Goal: Task Accomplishment & Management: Manage account settings

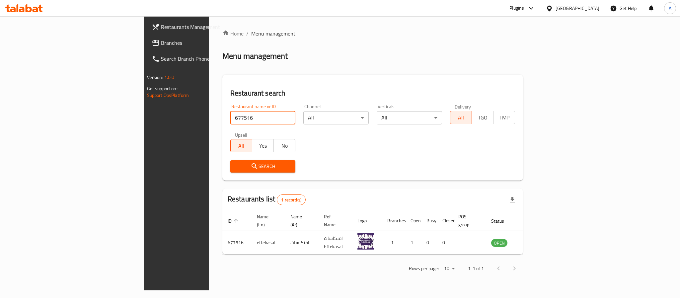
click at [230, 113] on input "677516" at bounding box center [262, 117] width 65 height 13
type input "RICCHI LOUNGE"
click button "Search" at bounding box center [262, 166] width 65 height 12
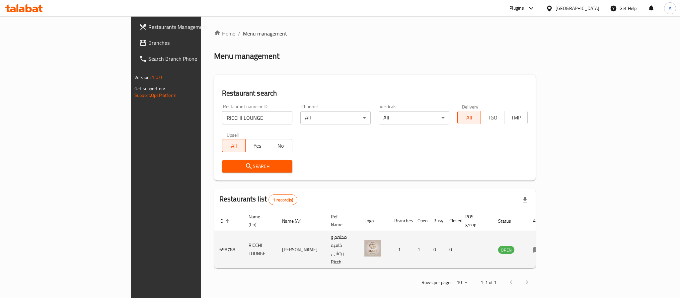
click at [551, 239] on td "enhanced table" at bounding box center [539, 250] width 23 height 38
click at [541, 247] on icon "enhanced table" at bounding box center [537, 250] width 7 height 6
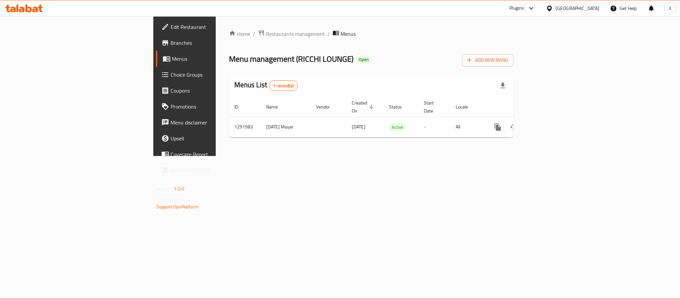
click at [171, 41] on span "Branches" at bounding box center [216, 43] width 91 height 8
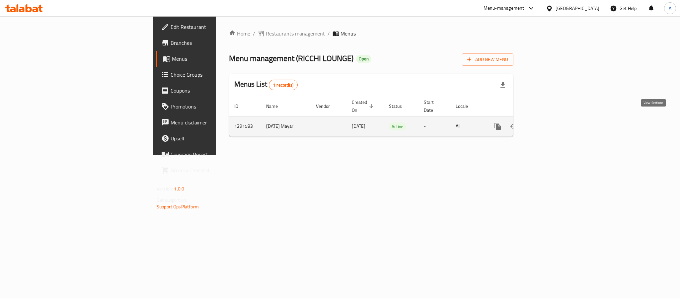
click at [550, 123] on icon "enhanced table" at bounding box center [546, 127] width 8 height 8
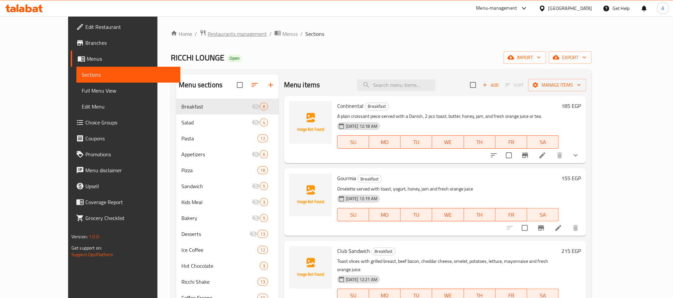
click at [207, 33] on span "Restaurants management" at bounding box center [236, 34] width 59 height 8
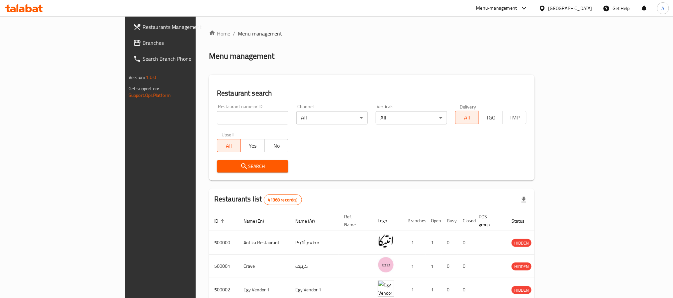
click at [217, 117] on input "search" at bounding box center [252, 117] width 71 height 13
paste input "694530"
type input "694530"
click button "Search" at bounding box center [252, 166] width 71 height 12
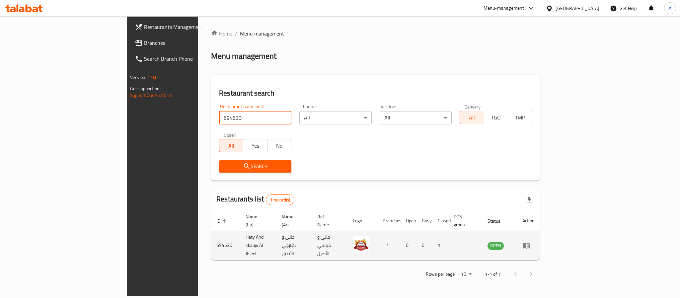
click at [540, 231] on td "enhanced table" at bounding box center [528, 245] width 23 height 29
click at [530, 243] on icon "enhanced table" at bounding box center [526, 246] width 7 height 6
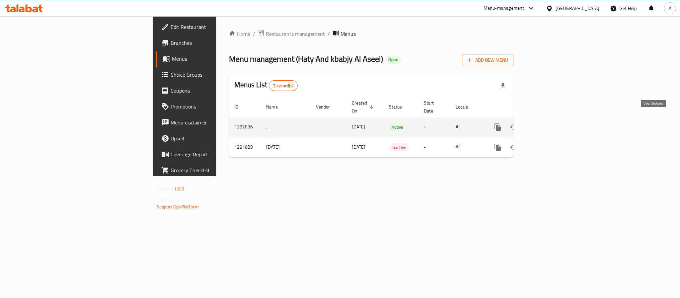
click at [550, 123] on icon "enhanced table" at bounding box center [546, 127] width 8 height 8
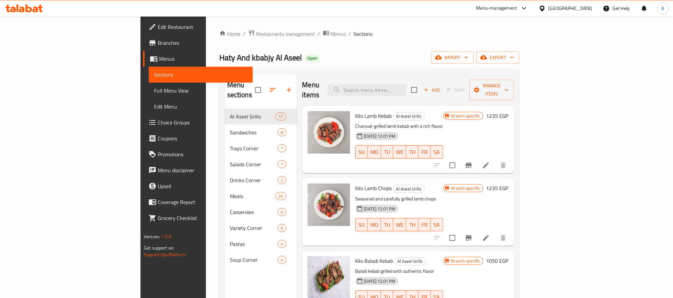
click at [158, 31] on span "Edit Restaurant" at bounding box center [203, 27] width 90 height 8
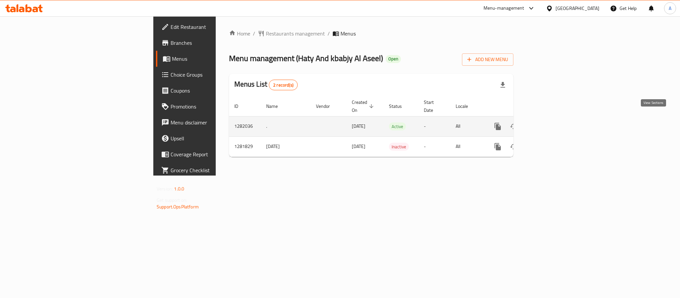
click at [550, 123] on icon "enhanced table" at bounding box center [546, 127] width 8 height 8
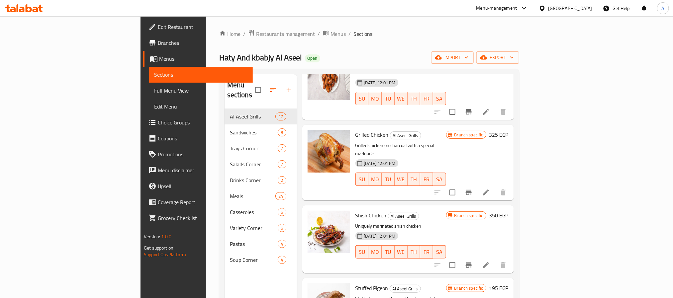
scroll to position [950, 0]
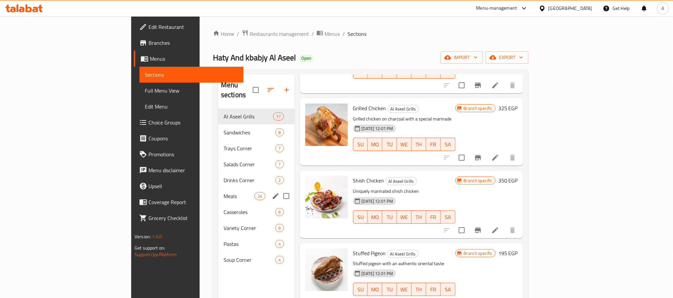
click at [223, 192] on span "Meals" at bounding box center [238, 196] width 31 height 8
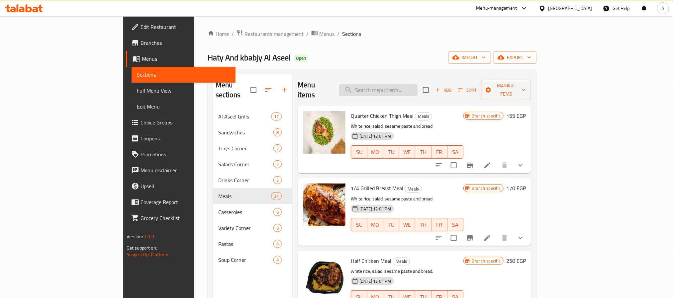
click at [417, 85] on input "search" at bounding box center [378, 90] width 78 height 12
type input "d"
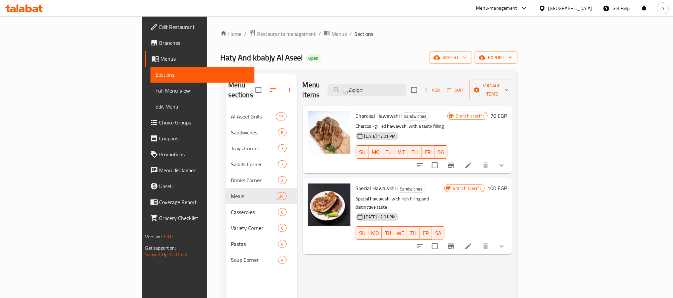
type input "حواوشي"
click at [505, 161] on icon "show more" at bounding box center [501, 165] width 8 height 8
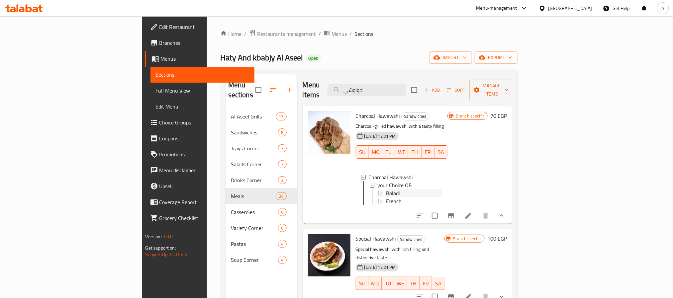
click at [391, 189] on div "Baladi" at bounding box center [414, 193] width 56 height 8
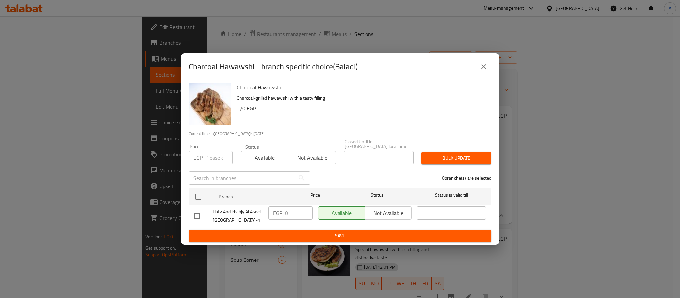
click at [482, 67] on icon "close" at bounding box center [484, 67] width 8 height 8
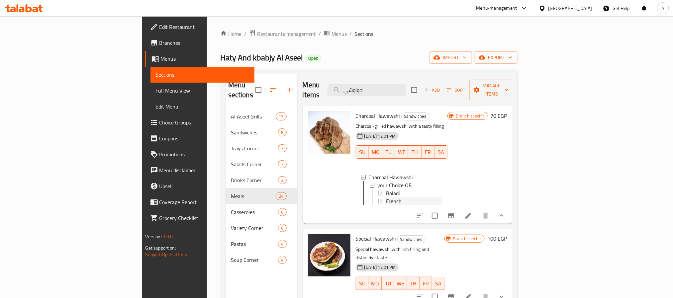
click at [386, 197] on span "French" at bounding box center [394, 201] width 16 height 8
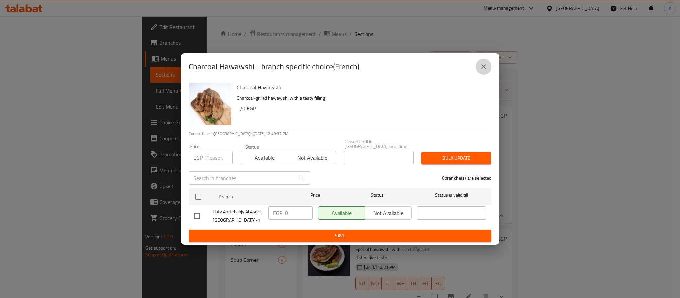
click at [486, 65] on icon "close" at bounding box center [484, 67] width 8 height 8
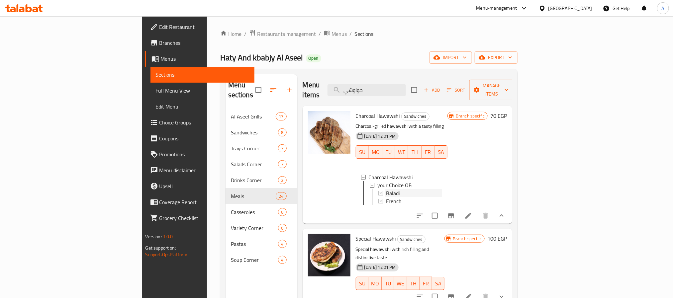
click at [386, 189] on span "Baladi" at bounding box center [393, 193] width 14 height 8
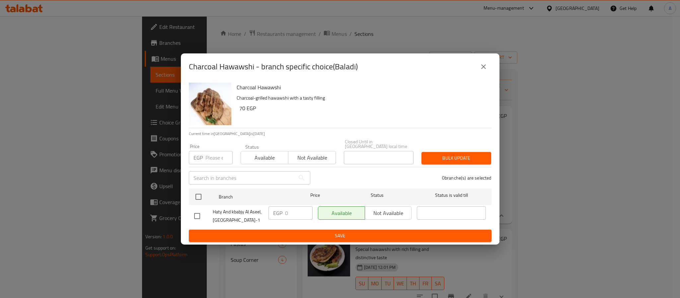
click at [483, 65] on icon "close" at bounding box center [484, 67] width 8 height 8
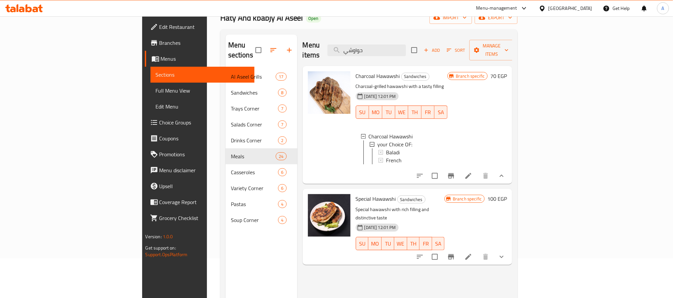
scroll to position [93, 0]
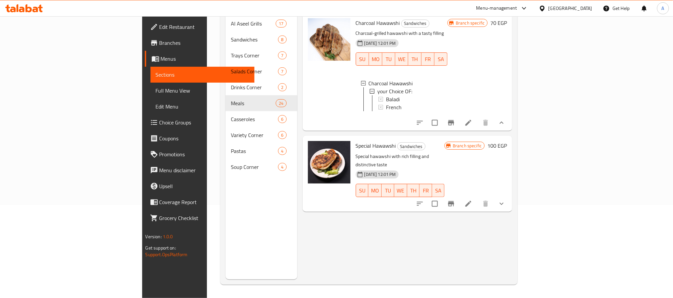
click at [505, 200] on icon "show more" at bounding box center [501, 204] width 8 height 8
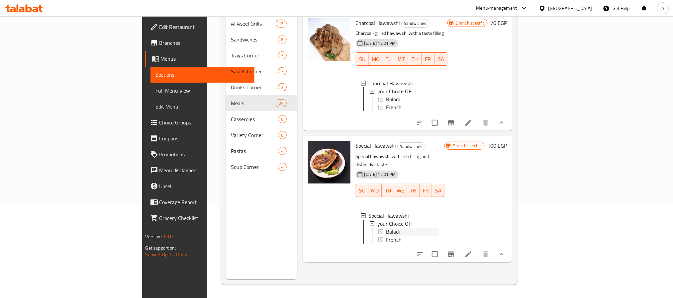
click at [386, 228] on span "Baladi" at bounding box center [393, 232] width 14 height 8
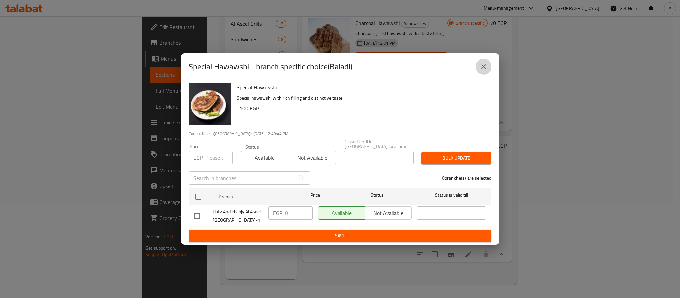
click at [483, 69] on icon "close" at bounding box center [483, 66] width 5 height 5
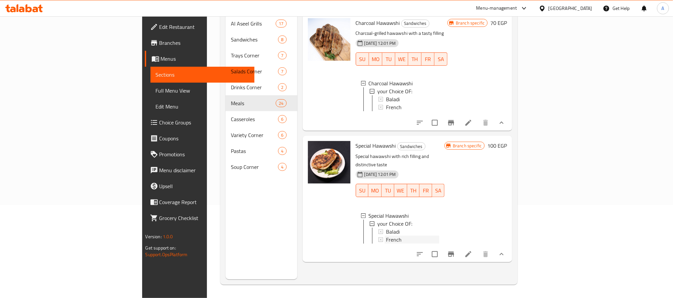
click at [386, 236] on div "French" at bounding box center [412, 240] width 53 height 8
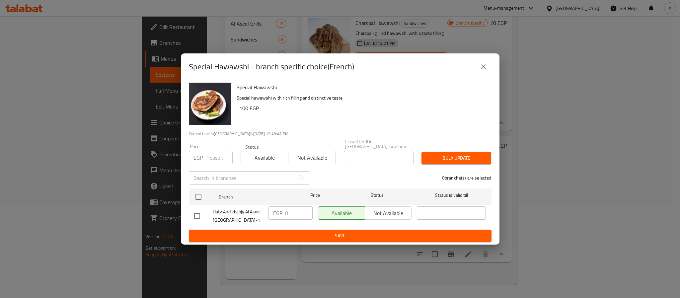
click at [488, 70] on button "close" at bounding box center [484, 67] width 16 height 16
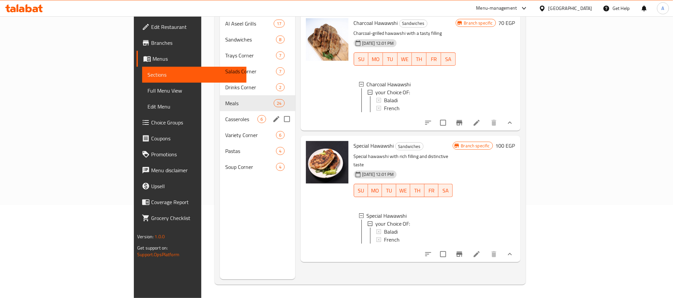
scroll to position [43, 0]
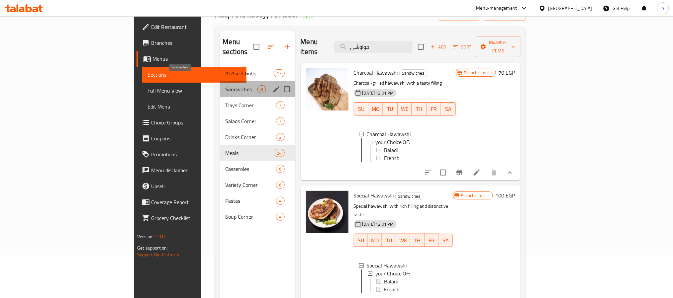
click at [225, 85] on span "Sandwiches" at bounding box center [241, 89] width 32 height 8
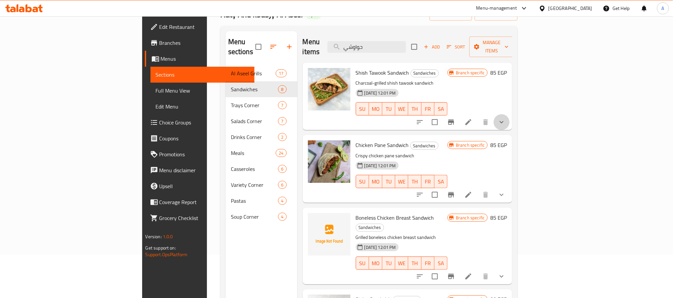
click at [505, 118] on icon "show more" at bounding box center [501, 122] width 8 height 8
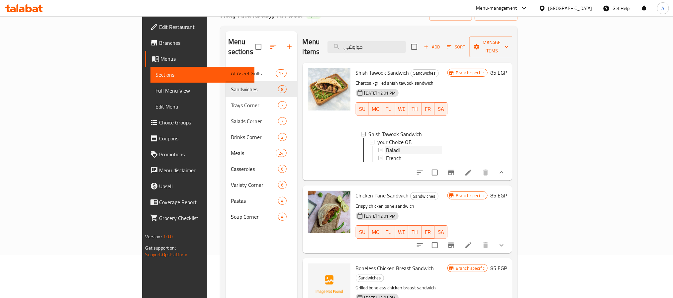
click at [386, 146] on span "Baladi" at bounding box center [393, 150] width 14 height 8
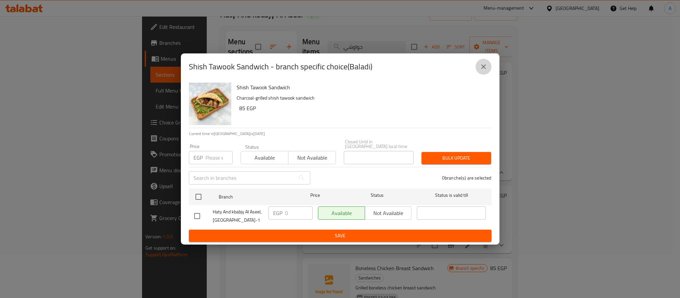
click at [484, 71] on icon "close" at bounding box center [484, 67] width 8 height 8
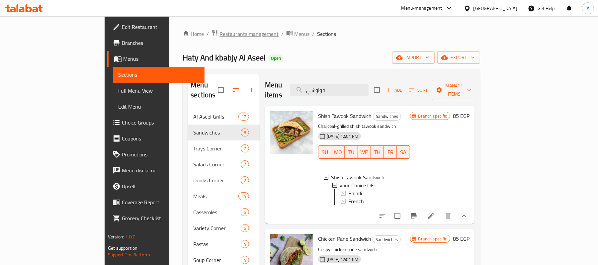
click at [219, 34] on span "Restaurants management" at bounding box center [248, 34] width 59 height 8
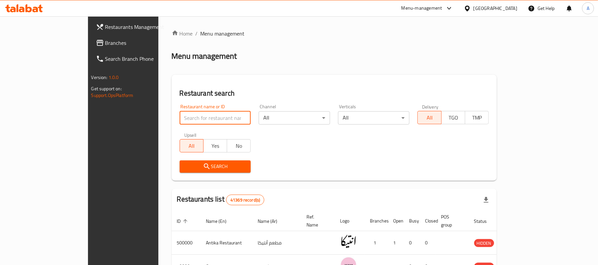
click at [180, 118] on input "search" at bounding box center [215, 117] width 71 height 13
paste input "699098"
type input "699098"
click button "Search" at bounding box center [215, 166] width 71 height 12
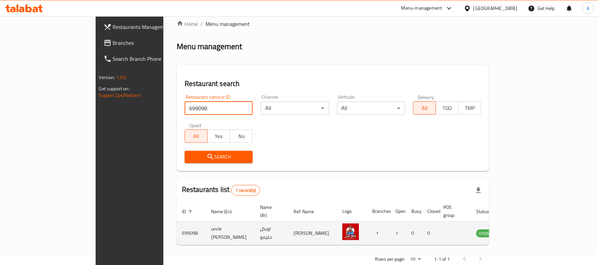
scroll to position [19, 0]
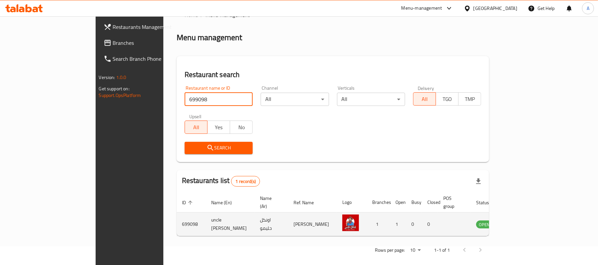
click at [177, 218] on td "699098" at bounding box center [191, 224] width 29 height 24
copy td "699098"
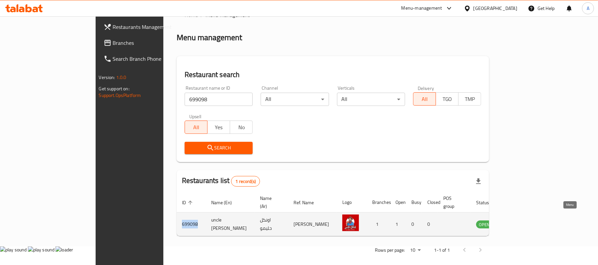
click at [519, 220] on icon "enhanced table" at bounding box center [515, 224] width 8 height 8
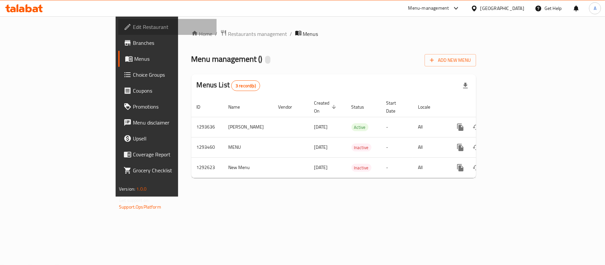
click at [133, 27] on span "Edit Restaurant" at bounding box center [172, 27] width 78 height 8
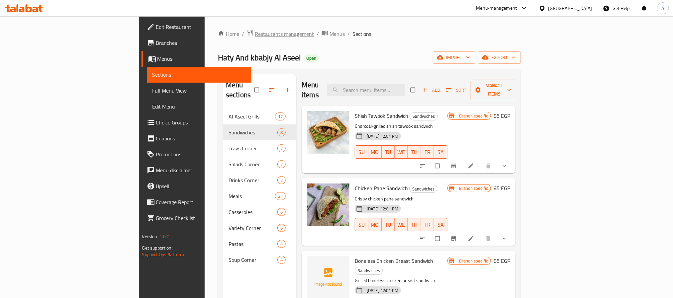
click at [255, 31] on span "Restaurants management" at bounding box center [284, 34] width 59 height 8
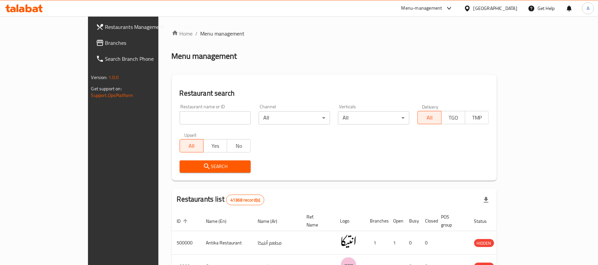
click at [105, 45] on span "Branches" at bounding box center [143, 43] width 77 height 8
